Goal: Information Seeking & Learning: Learn about a topic

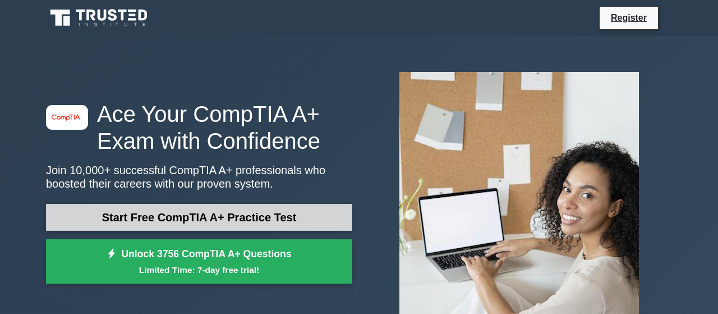
click at [255, 216] on link "Start Free CompTIA A+ Practice Test" at bounding box center [199, 217] width 306 height 27
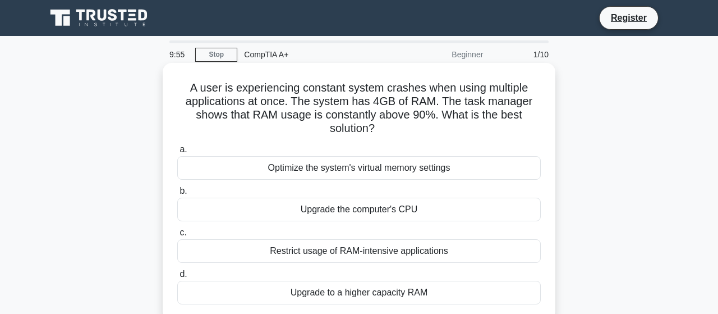
click at [241, 166] on div "Optimize the system's virtual memory settings" at bounding box center [359, 168] width 364 height 24
click at [177, 153] on input "a. Optimize the system's virtual memory settings" at bounding box center [177, 149] width 0 height 7
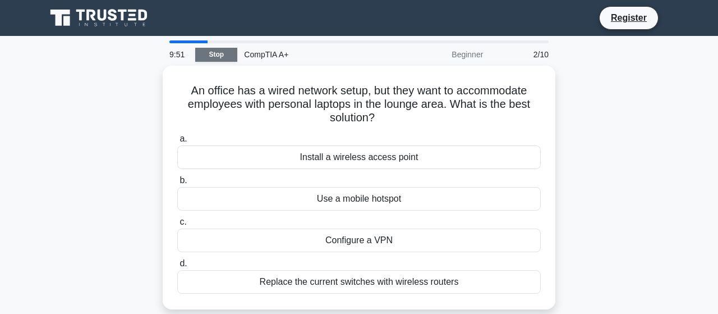
click at [219, 56] on link "Stop" at bounding box center [216, 55] width 42 height 14
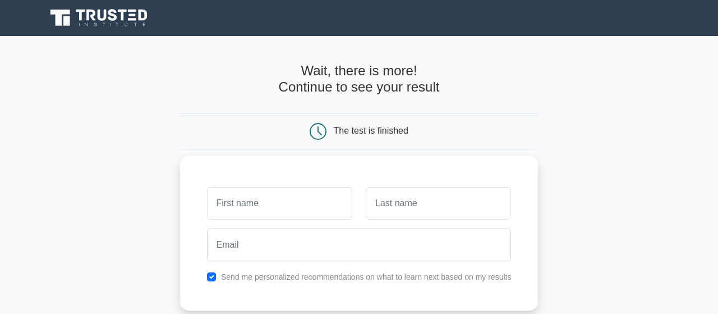
scroll to position [249, 0]
